Goal: Transaction & Acquisition: Purchase product/service

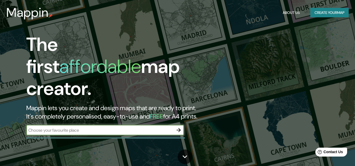
click at [81, 127] on input "text" at bounding box center [99, 130] width 147 height 6
type input "[PERSON_NAME] pergamino salto"
click at [178, 127] on icon "button" at bounding box center [178, 130] width 6 height 6
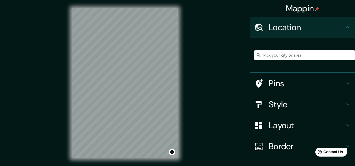
click at [268, 56] on input "Pick your city or area" at bounding box center [304, 54] width 101 height 9
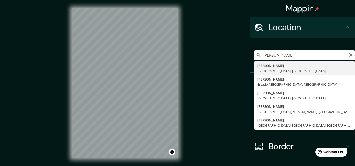
type input "[PERSON_NAME], [GEOGRAPHIC_DATA], [GEOGRAPHIC_DATA]"
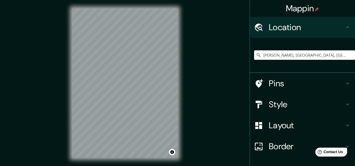
click at [280, 67] on div "[PERSON_NAME], [GEOGRAPHIC_DATA], [GEOGRAPHIC_DATA]" at bounding box center [304, 55] width 101 height 26
click at [328, 56] on input "[PERSON_NAME], [GEOGRAPHIC_DATA], [GEOGRAPHIC_DATA]" at bounding box center [304, 54] width 101 height 9
click at [349, 56] on icon "Clear" at bounding box center [350, 55] width 3 height 3
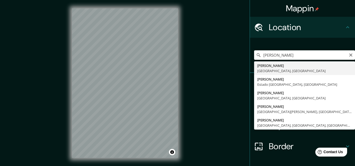
type input "[PERSON_NAME], [GEOGRAPHIC_DATA], [GEOGRAPHIC_DATA]"
